Goal: Task Accomplishment & Management: Complete application form

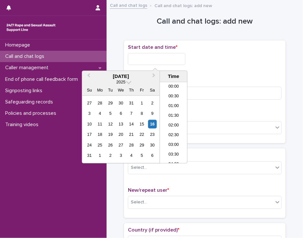
click at [139, 58] on input "text" at bounding box center [157, 59] width 58 height 12
click at [166, 121] on li "08:30" at bounding box center [173, 123] width 27 height 10
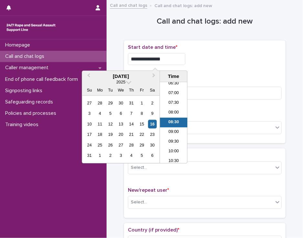
click at [165, 59] on input "**********" at bounding box center [157, 59] width 58 height 12
type input "**********"
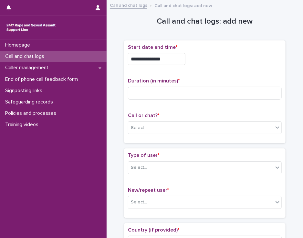
click at [204, 62] on div "**********" at bounding box center [205, 59] width 154 height 12
click at [135, 92] on input at bounding box center [205, 93] width 154 height 13
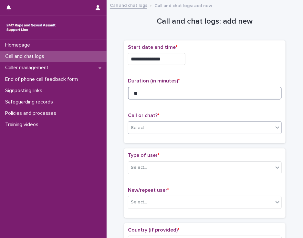
type input "**"
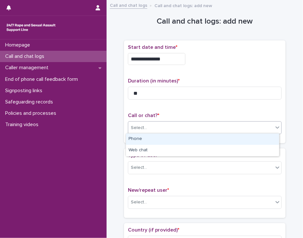
click at [153, 125] on div "Select..." at bounding box center [200, 128] width 145 height 11
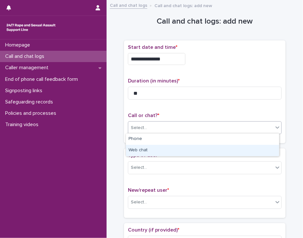
click at [150, 152] on div "Web chat" at bounding box center [202, 150] width 153 height 11
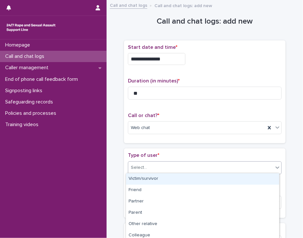
click at [150, 166] on div "Select..." at bounding box center [200, 167] width 145 height 11
click at [148, 177] on div "Victim/survivor" at bounding box center [202, 178] width 153 height 11
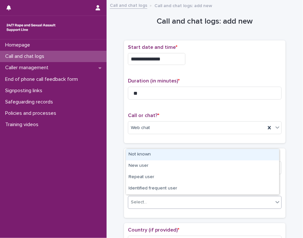
click at [148, 199] on div "Select..." at bounding box center [200, 202] width 145 height 11
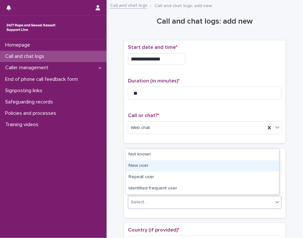
click at [148, 168] on div "New user" at bounding box center [202, 165] width 153 height 11
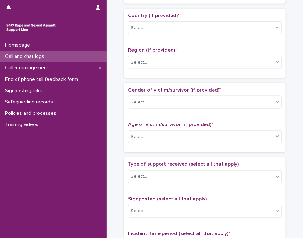
scroll to position [217, 0]
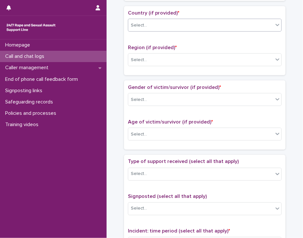
click at [276, 27] on icon at bounding box center [278, 25] width 6 height 6
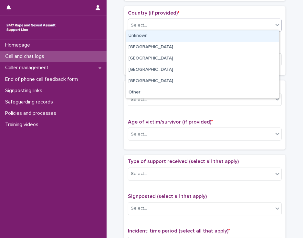
click at [267, 34] on div "Unknown" at bounding box center [202, 35] width 153 height 11
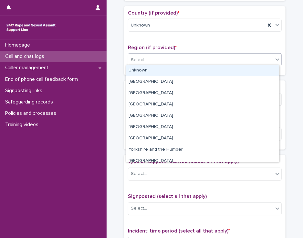
click at [251, 57] on div "Select..." at bounding box center [200, 60] width 145 height 11
click at [243, 71] on div "Unknown" at bounding box center [202, 70] width 153 height 11
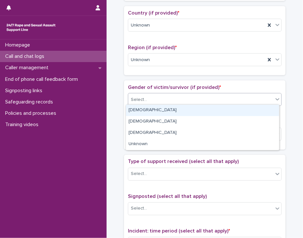
click at [228, 95] on div "Select..." at bounding box center [200, 99] width 145 height 11
click at [226, 108] on div "[DEMOGRAPHIC_DATA]" at bounding box center [202, 110] width 153 height 11
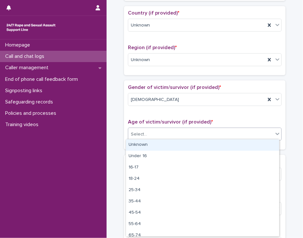
click at [221, 132] on div "Select..." at bounding box center [200, 134] width 145 height 11
click at [218, 144] on div "Unknown" at bounding box center [202, 144] width 153 height 11
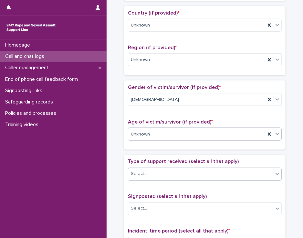
click at [217, 172] on div "Select..." at bounding box center [200, 174] width 145 height 11
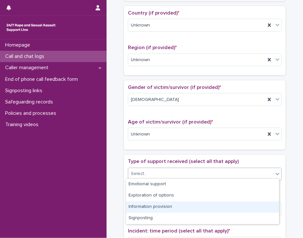
click at [214, 205] on div "Information provision" at bounding box center [202, 207] width 153 height 11
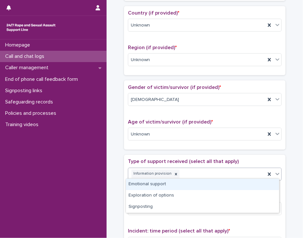
click at [275, 171] on icon at bounding box center [278, 174] width 6 height 6
click at [255, 184] on div "Emotional support" at bounding box center [202, 184] width 153 height 11
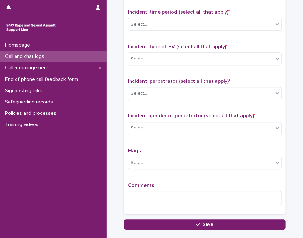
scroll to position [440, 0]
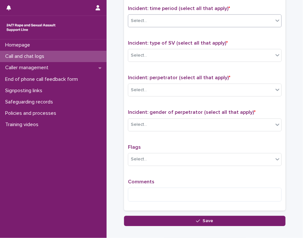
click at [277, 19] on icon at bounding box center [278, 20] width 6 height 6
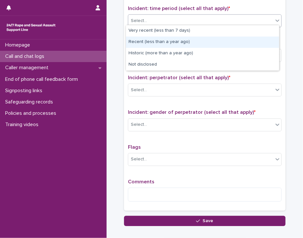
click at [245, 40] on div "Recent (less than a year ago)" at bounding box center [202, 42] width 153 height 11
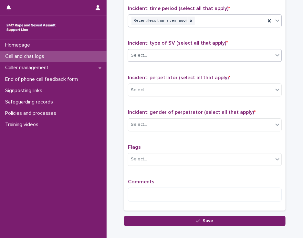
click at [241, 54] on div "Select..." at bounding box center [200, 55] width 145 height 11
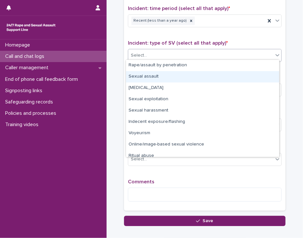
click at [238, 80] on div "Sexual assault" at bounding box center [202, 76] width 153 height 11
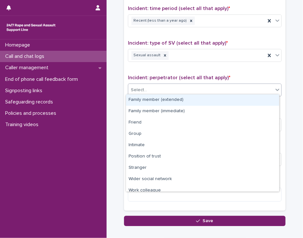
click at [237, 87] on div "Select..." at bounding box center [200, 90] width 145 height 11
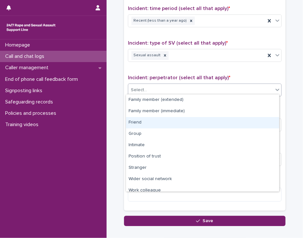
click at [233, 120] on div "Friend" at bounding box center [202, 122] width 153 height 11
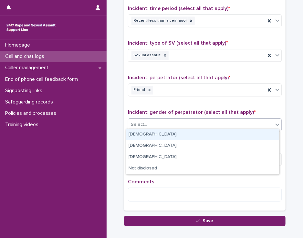
drag, startPoint x: 232, startPoint y: 124, endPoint x: 230, endPoint y: 135, distance: 11.1
click at [230, 135] on body "**********" at bounding box center [151, 119] width 303 height 238
click at [230, 135] on div "[DEMOGRAPHIC_DATA]" at bounding box center [202, 134] width 153 height 11
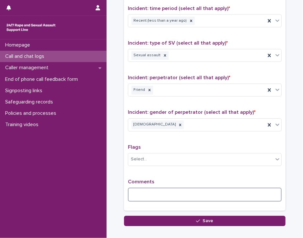
click at [198, 190] on textarea at bounding box center [205, 195] width 154 height 14
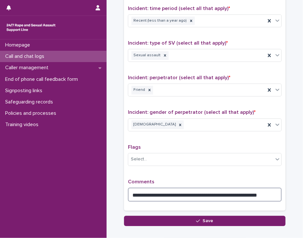
click at [245, 193] on textarea "**********" at bounding box center [205, 195] width 154 height 14
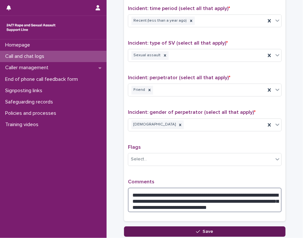
type textarea "**********"
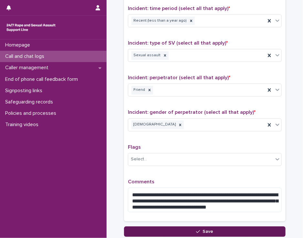
click at [164, 230] on button "Save" at bounding box center [205, 231] width 162 height 10
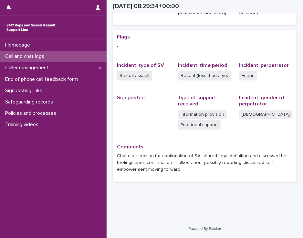
scroll to position [116, 0]
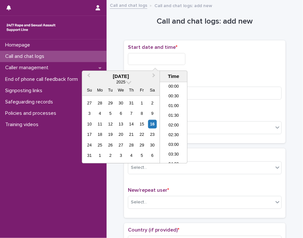
scroll to position [149, 0]
click at [163, 54] on input "text" at bounding box center [157, 59] width 58 height 12
click at [172, 120] on li "09:30" at bounding box center [173, 123] width 27 height 10
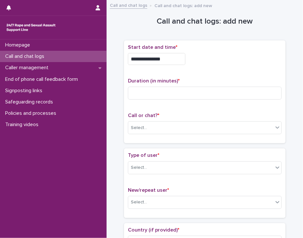
click at [164, 58] on input "**********" at bounding box center [157, 59] width 58 height 12
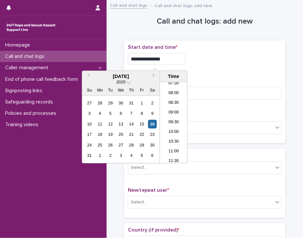
type input "**********"
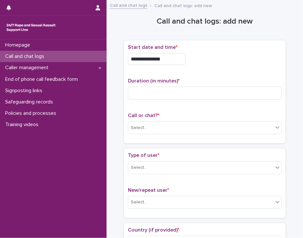
click at [199, 67] on div "**********" at bounding box center [205, 57] width 154 height 26
click at [137, 93] on input at bounding box center [205, 93] width 154 height 13
click at [135, 94] on input at bounding box center [205, 93] width 154 height 13
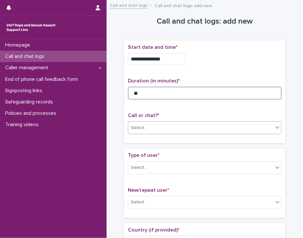
type input "**"
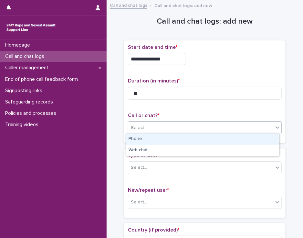
click at [148, 125] on input "text" at bounding box center [148, 128] width 1 height 6
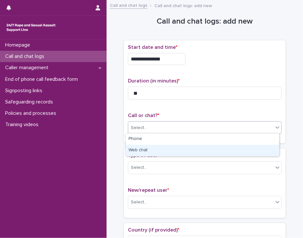
click at [144, 150] on div "Web chat" at bounding box center [202, 150] width 153 height 11
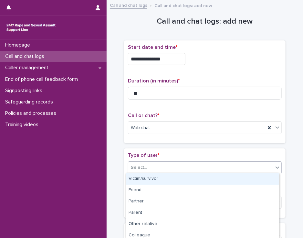
click at [142, 166] on div "Select..." at bounding box center [139, 167] width 16 height 7
click at [142, 178] on div "Victim/survivor" at bounding box center [202, 178] width 153 height 11
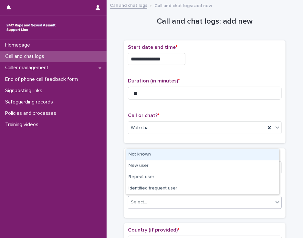
click at [142, 199] on div "Select..." at bounding box center [139, 202] width 16 height 7
click at [158, 154] on div "Not known" at bounding box center [202, 154] width 153 height 11
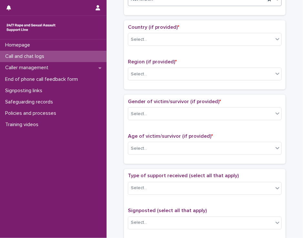
scroll to position [204, 0]
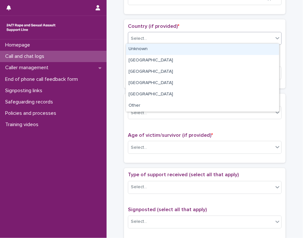
drag, startPoint x: 273, startPoint y: 38, endPoint x: 266, endPoint y: 50, distance: 14.4
click at [266, 50] on body "**********" at bounding box center [151, 119] width 303 height 238
click at [266, 50] on div "Unknown" at bounding box center [202, 49] width 153 height 11
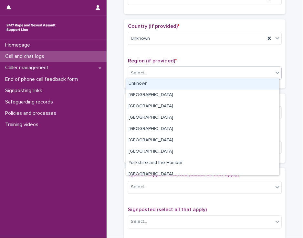
click at [258, 72] on div "Select..." at bounding box center [200, 73] width 145 height 11
click at [255, 82] on div "Unknown" at bounding box center [202, 83] width 153 height 11
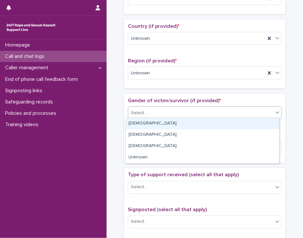
drag, startPoint x: 248, startPoint y: 109, endPoint x: 245, endPoint y: 124, distance: 15.3
click at [245, 124] on body "**********" at bounding box center [151, 119] width 303 height 238
click at [245, 124] on div "[DEMOGRAPHIC_DATA]" at bounding box center [202, 123] width 153 height 11
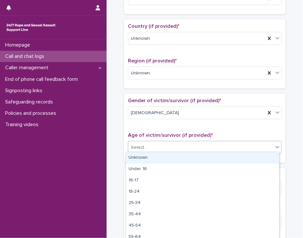
click at [242, 147] on div "Select..." at bounding box center [200, 147] width 145 height 11
click at [241, 158] on div "Unknown" at bounding box center [202, 157] width 153 height 11
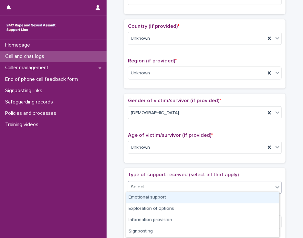
click at [236, 185] on div "Select..." at bounding box center [200, 187] width 145 height 11
click at [232, 199] on div "Emotional support" at bounding box center [202, 197] width 153 height 11
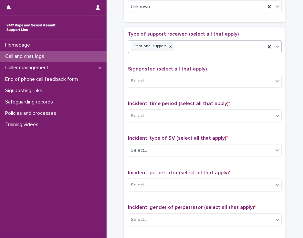
scroll to position [346, 0]
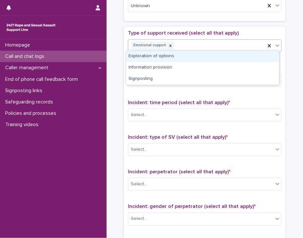
click at [275, 45] on icon at bounding box center [278, 45] width 6 height 6
click at [261, 54] on div "Exploration of options" at bounding box center [202, 56] width 153 height 11
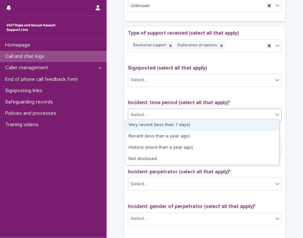
click at [228, 115] on div "Select..." at bounding box center [200, 115] width 145 height 11
click at [154, 114] on div "Select..." at bounding box center [200, 115] width 145 height 11
click at [152, 125] on div "Very recent (less than 7 days)" at bounding box center [202, 125] width 153 height 11
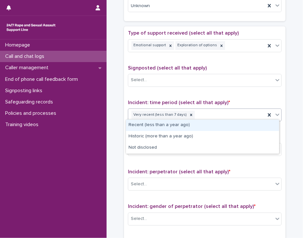
click at [276, 112] on icon at bounding box center [278, 115] width 6 height 6
click at [247, 126] on div "Recent (less than a year ago)" at bounding box center [202, 125] width 153 height 11
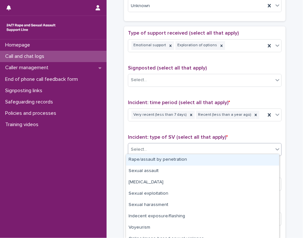
click at [228, 147] on div "Select..." at bounding box center [200, 150] width 145 height 11
click at [212, 160] on div "Rape/assault by penetration" at bounding box center [202, 159] width 153 height 11
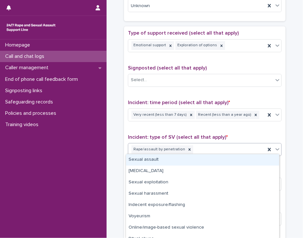
click at [275, 146] on icon at bounding box center [278, 149] width 6 height 6
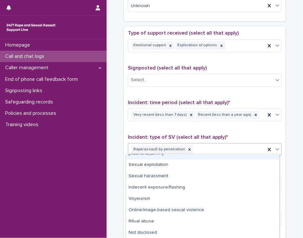
scroll to position [18, 0]
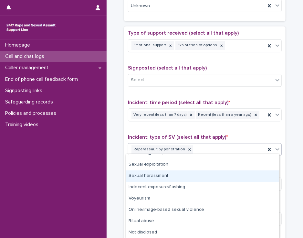
click at [248, 176] on div "Sexual harassment" at bounding box center [202, 175] width 153 height 11
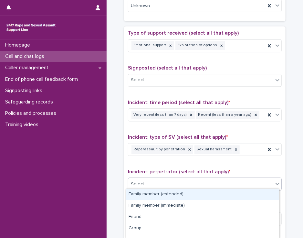
click at [244, 181] on div "Select..." at bounding box center [200, 184] width 145 height 11
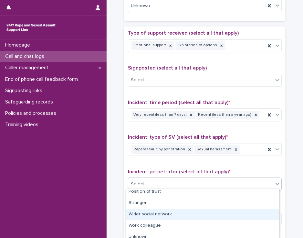
scroll to position [75, 0]
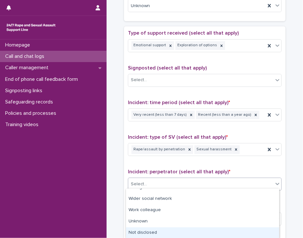
click at [261, 232] on div "Not disclosed" at bounding box center [202, 232] width 153 height 11
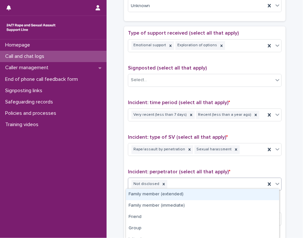
click at [275, 183] on icon at bounding box center [278, 184] width 6 height 6
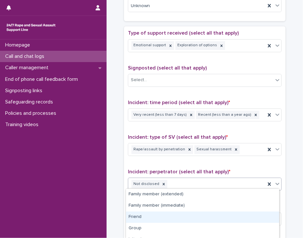
click at [253, 214] on div "Friend" at bounding box center [202, 217] width 153 height 11
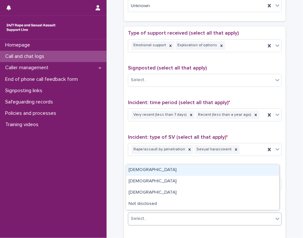
click at [253, 214] on div "Select..." at bounding box center [200, 219] width 145 height 11
click at [246, 168] on div "[DEMOGRAPHIC_DATA]" at bounding box center [202, 170] width 153 height 11
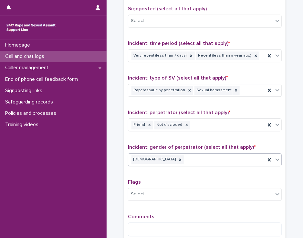
scroll to position [476, 0]
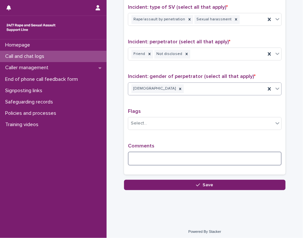
click at [143, 155] on textarea at bounding box center [205, 159] width 154 height 14
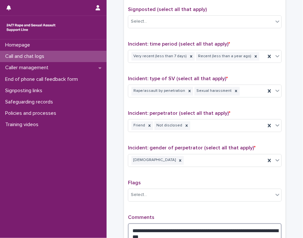
scroll to position [406, 0]
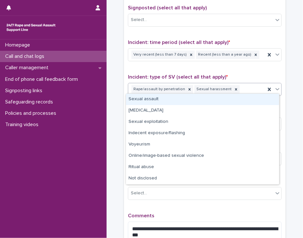
click at [276, 88] on icon at bounding box center [278, 89] width 4 height 2
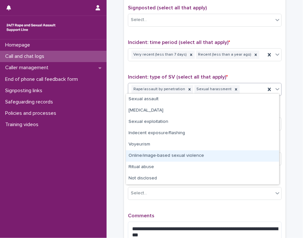
click at [257, 158] on div "Online/image-based sexual violence" at bounding box center [202, 155] width 153 height 11
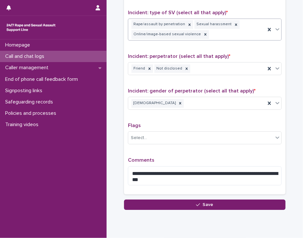
scroll to position [490, 0]
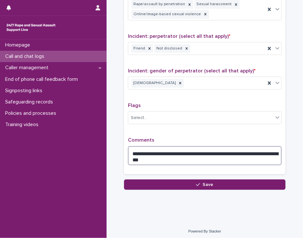
click at [144, 156] on textarea "**********" at bounding box center [205, 155] width 154 height 19
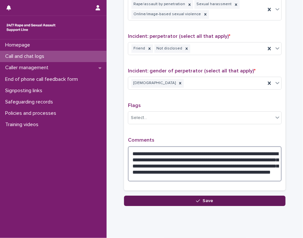
type textarea "**********"
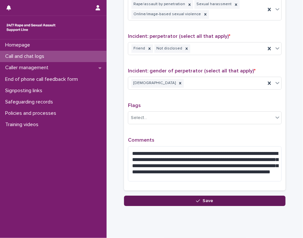
click at [189, 199] on button "Save" at bounding box center [205, 201] width 162 height 10
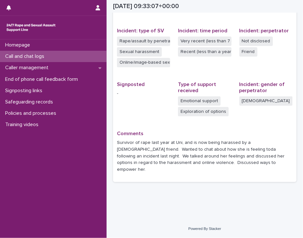
scroll to position [145, 0]
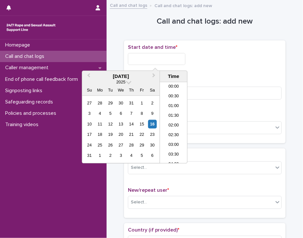
click at [163, 56] on input "text" at bounding box center [157, 59] width 58 height 12
click at [170, 122] on li "10:30" at bounding box center [173, 123] width 27 height 10
click at [165, 61] on input "**********" at bounding box center [157, 59] width 58 height 12
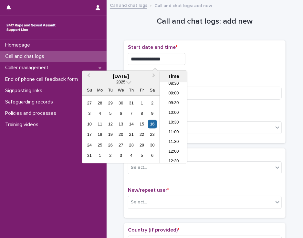
type input "**********"
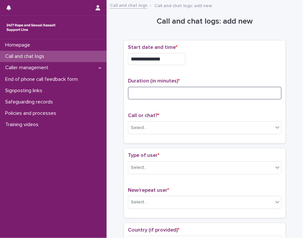
click at [137, 90] on input at bounding box center [205, 93] width 154 height 13
type input "**"
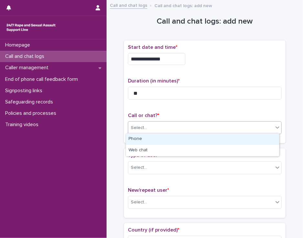
click at [147, 123] on div "Select..." at bounding box center [200, 128] width 145 height 11
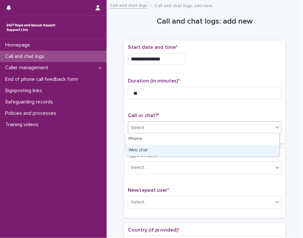
click at [149, 154] on div "Web chat" at bounding box center [202, 150] width 153 height 11
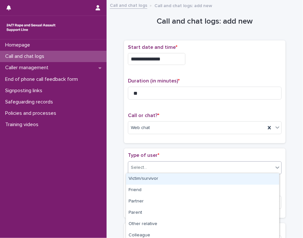
click at [149, 164] on div "Select..." at bounding box center [200, 167] width 145 height 11
click at [148, 177] on div "Victim/survivor" at bounding box center [202, 178] width 153 height 11
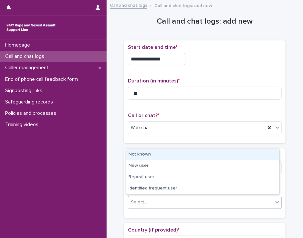
click at [149, 200] on div "Select..." at bounding box center [200, 202] width 145 height 11
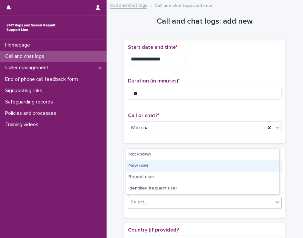
click at [154, 164] on div "New user" at bounding box center [202, 165] width 153 height 11
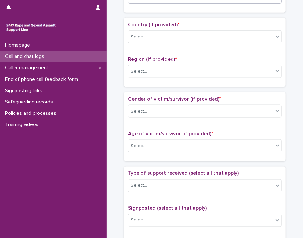
scroll to position [207, 0]
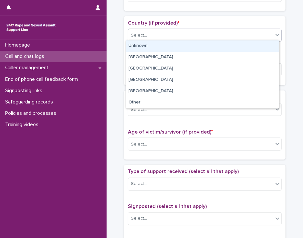
click at [276, 34] on icon at bounding box center [278, 35] width 4 height 2
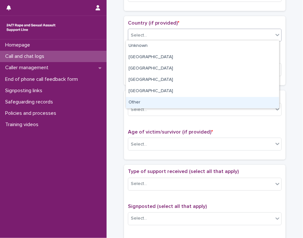
drag, startPoint x: 250, startPoint y: 97, endPoint x: 248, endPoint y: 100, distance: 3.5
click at [248, 100] on div "Other" at bounding box center [202, 102] width 153 height 11
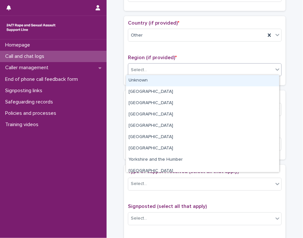
click at [242, 69] on div "Select..." at bounding box center [200, 70] width 145 height 11
click at [238, 80] on div "Unknown" at bounding box center [202, 80] width 153 height 11
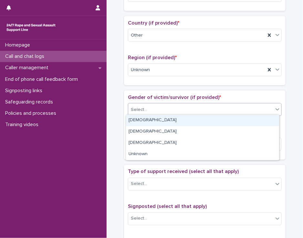
click at [228, 107] on div "Select..." at bounding box center [200, 109] width 145 height 11
click at [225, 116] on div "[DEMOGRAPHIC_DATA]" at bounding box center [202, 120] width 153 height 11
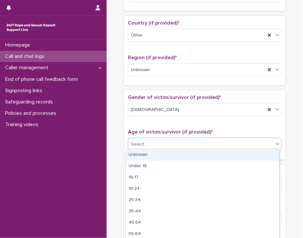
click at [218, 142] on div "Select..." at bounding box center [200, 144] width 145 height 11
click at [215, 154] on div "Unknown" at bounding box center [202, 154] width 153 height 11
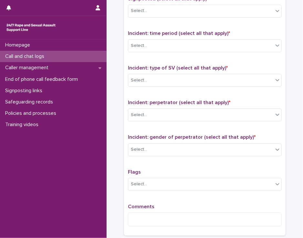
scroll to position [416, 0]
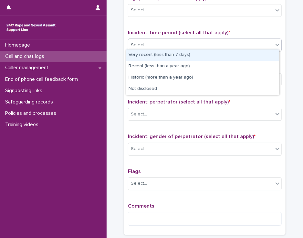
click at [139, 42] on div "Select..." at bounding box center [139, 45] width 16 height 7
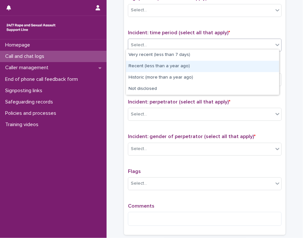
click at [147, 64] on div "Recent (less than a year ago)" at bounding box center [202, 66] width 153 height 11
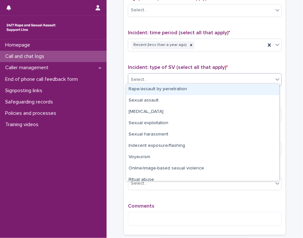
click at [147, 76] on div "Select..." at bounding box center [200, 79] width 145 height 11
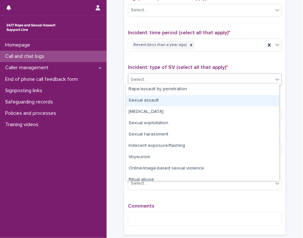
click at [146, 100] on div "Sexual assault" at bounding box center [202, 100] width 153 height 11
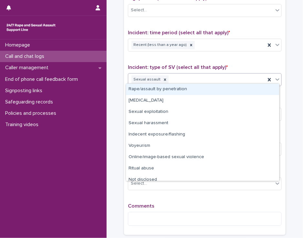
click at [275, 77] on icon at bounding box center [278, 79] width 6 height 6
click at [257, 91] on div "Rape/assault by penetration" at bounding box center [202, 89] width 153 height 11
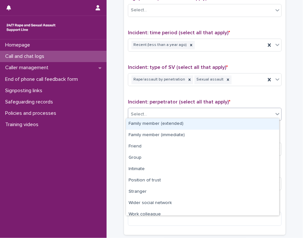
click at [249, 109] on div "Select..." at bounding box center [200, 114] width 145 height 11
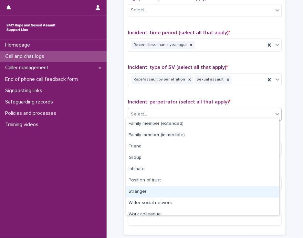
click at [237, 194] on div "Stranger" at bounding box center [202, 191] width 153 height 11
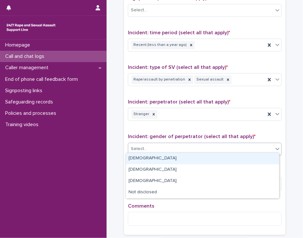
click at [236, 147] on div "Select..." at bounding box center [200, 149] width 145 height 11
click at [233, 159] on div "[DEMOGRAPHIC_DATA]" at bounding box center [202, 158] width 153 height 11
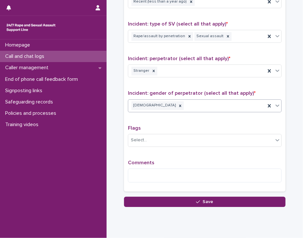
scroll to position [476, 0]
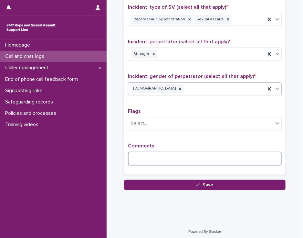
click at [140, 154] on textarea at bounding box center [205, 159] width 154 height 14
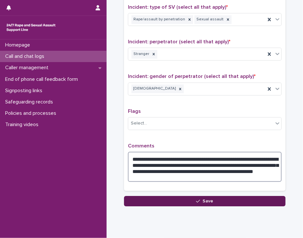
type textarea "**********"
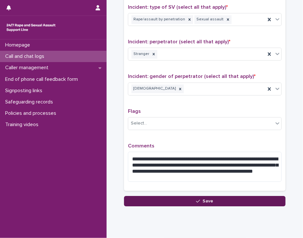
click at [157, 198] on button "Save" at bounding box center [205, 201] width 162 height 10
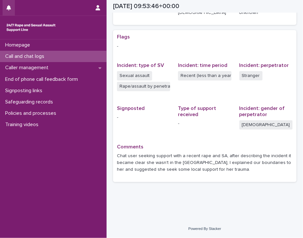
scroll to position [116, 0]
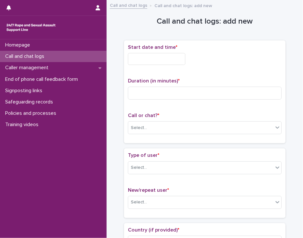
click at [166, 59] on input "text" at bounding box center [157, 59] width 58 height 12
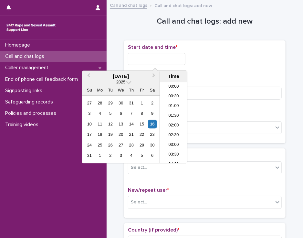
scroll to position [168, 0]
click at [170, 123] on li "10:30" at bounding box center [173, 123] width 27 height 10
click at [162, 58] on input "**********" at bounding box center [157, 59] width 58 height 12
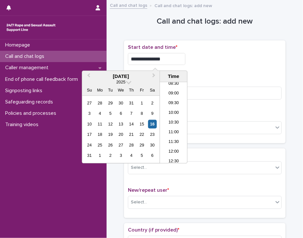
type input "**********"
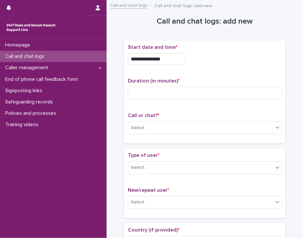
click at [208, 76] on div "**********" at bounding box center [205, 91] width 154 height 95
click at [158, 93] on input at bounding box center [205, 93] width 154 height 13
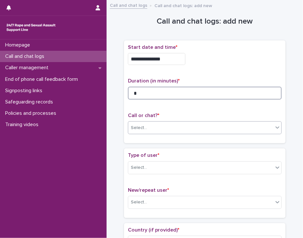
type input "*"
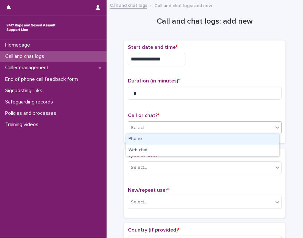
click at [156, 128] on div "Select..." at bounding box center [200, 128] width 145 height 11
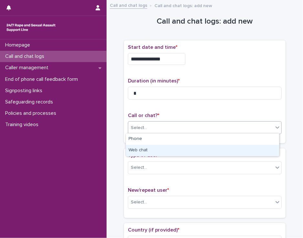
click at [154, 149] on div "Web chat" at bounding box center [202, 150] width 153 height 11
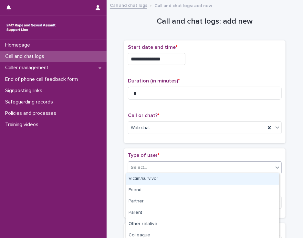
click at [153, 165] on div "Select..." at bounding box center [200, 167] width 145 height 11
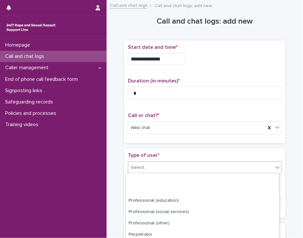
scroll to position [104, 0]
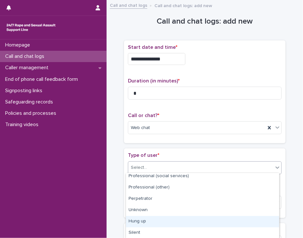
click at [249, 220] on div "Hung up" at bounding box center [202, 221] width 153 height 11
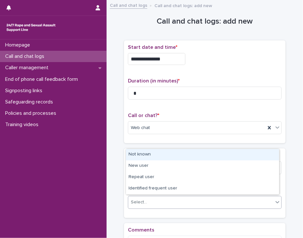
click at [245, 196] on div "Select..." at bounding box center [205, 202] width 154 height 13
click at [244, 156] on div "Not known" at bounding box center [202, 154] width 153 height 11
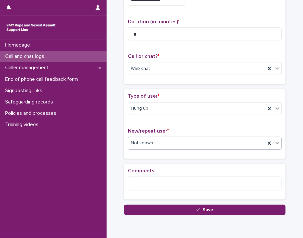
scroll to position [85, 0]
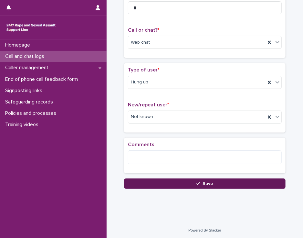
click at [244, 180] on button "Save" at bounding box center [205, 184] width 162 height 10
